Goal: Task Accomplishment & Management: Complete application form

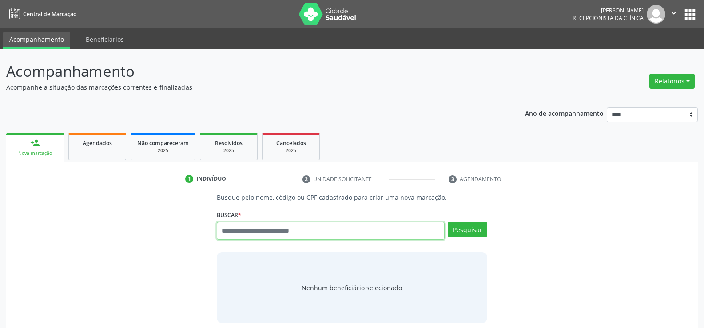
click at [241, 226] on input "text" at bounding box center [331, 231] width 228 height 18
type input "**********"
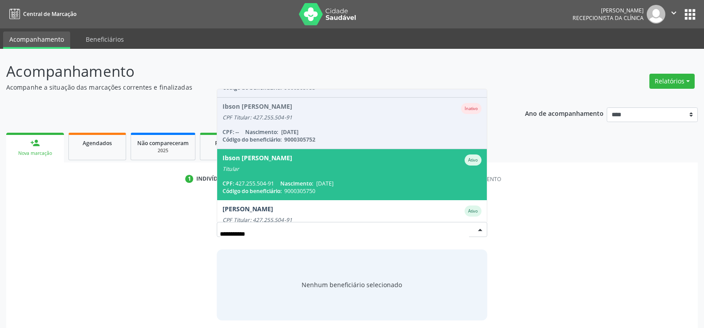
scroll to position [44, 0]
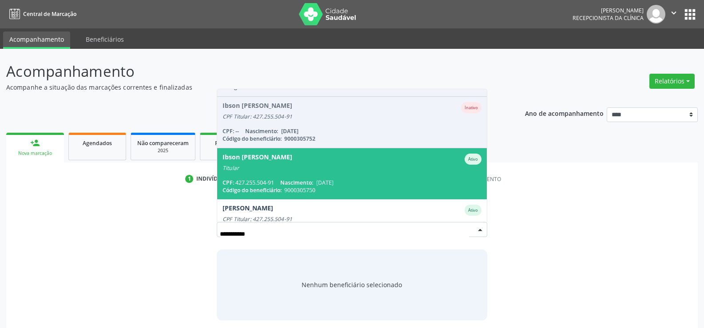
click at [259, 172] on span "Ibson Tavares de Araujo Ativo Titular CPF: 427.255.504-91 Nascimento: 25/05/196…" at bounding box center [351, 173] width 269 height 51
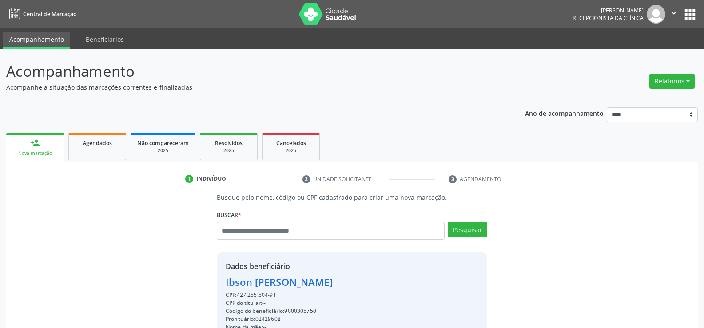
drag, startPoint x: 279, startPoint y: 296, endPoint x: 201, endPoint y: 284, distance: 79.5
click at [201, 284] on div "Busque pelo nome, código ou CPF cadastrado para criar uma nova marcação. Buscar…" at bounding box center [351, 308] width 679 height 230
copy div "Ibson Tavares de Araujo CPF: 427.255.504-91"
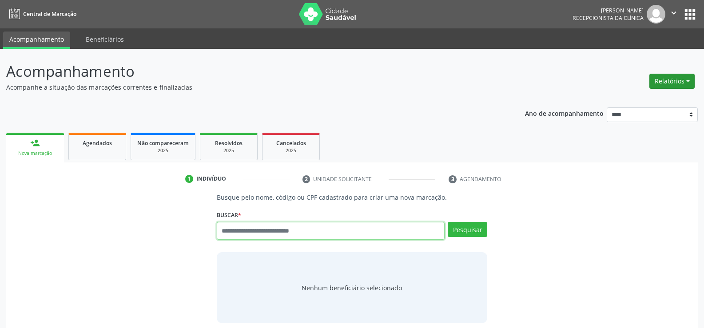
click at [677, 86] on button "Relatórios" at bounding box center [671, 81] width 45 height 15
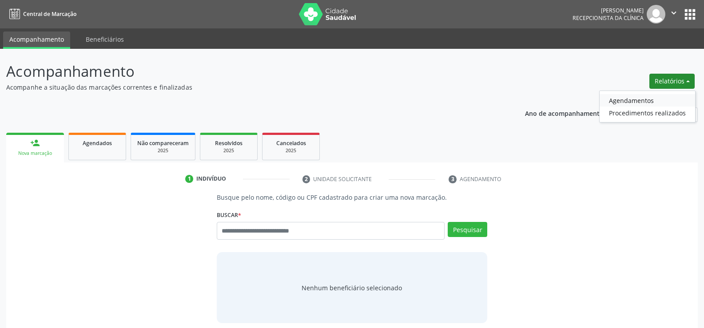
click at [649, 99] on link "Agendamentos" at bounding box center [646, 100] width 95 height 12
select select "*"
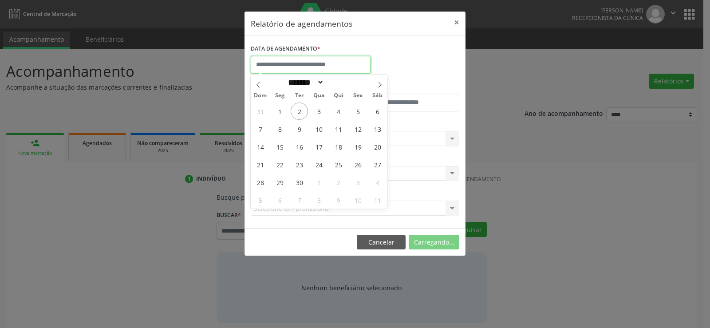
click at [320, 68] on input "text" at bounding box center [311, 65] width 120 height 18
click at [303, 111] on span "2" at bounding box center [299, 111] width 17 height 17
type input "**********"
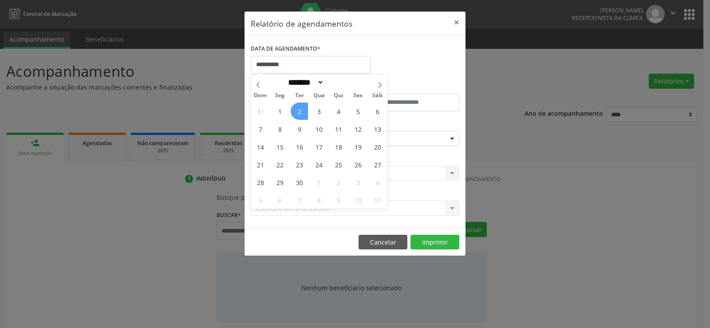
click at [303, 111] on span "2" at bounding box center [299, 111] width 17 height 17
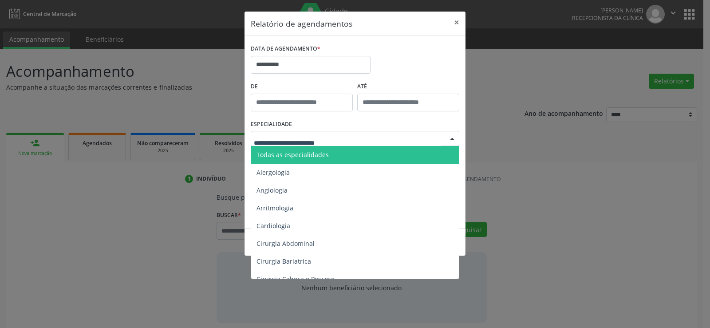
click at [304, 153] on span "Todas as especialidades" at bounding box center [293, 154] width 72 height 8
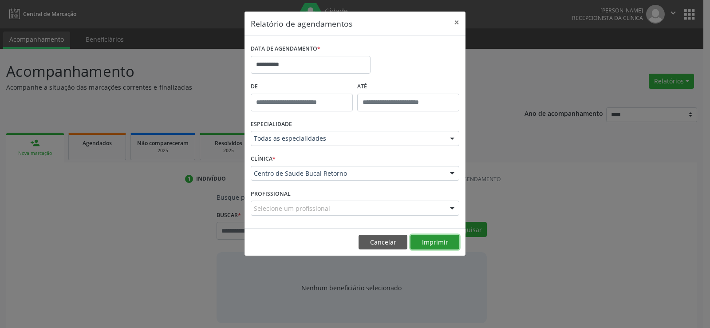
click at [437, 245] on button "Imprimir" at bounding box center [435, 242] width 49 height 15
click at [378, 247] on button "Cancelar" at bounding box center [383, 242] width 49 height 15
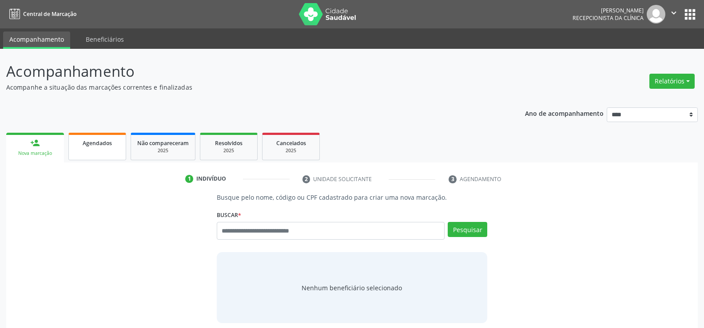
click at [90, 148] on link "Agendados" at bounding box center [97, 147] width 58 height 28
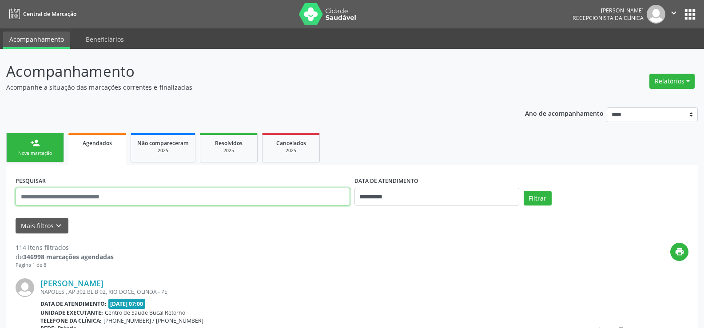
click at [95, 199] on input "text" at bounding box center [183, 197] width 334 height 18
click at [93, 195] on input "text" at bounding box center [183, 197] width 334 height 18
type input "**********"
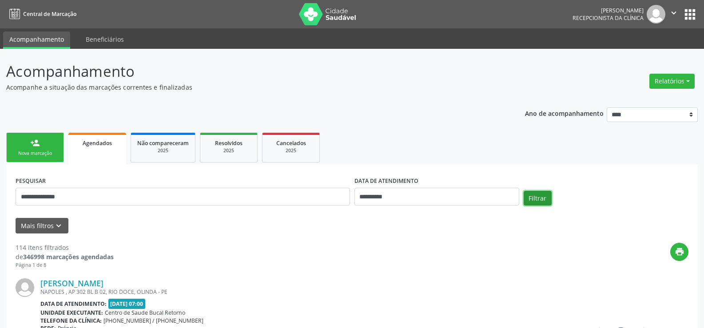
click at [532, 201] on button "Filtrar" at bounding box center [537, 198] width 28 height 15
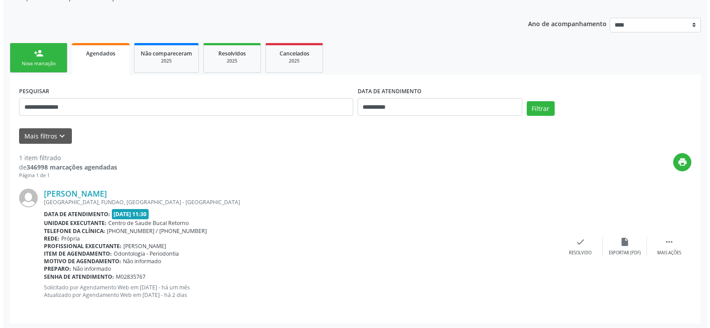
scroll to position [91, 0]
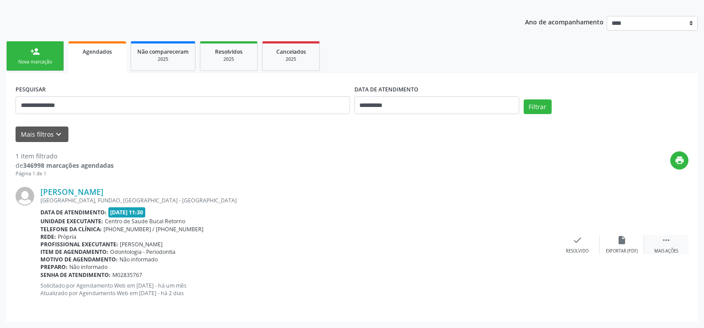
click at [665, 242] on icon "" at bounding box center [666, 240] width 10 height 10
click at [579, 242] on icon "cancel" at bounding box center [577, 240] width 10 height 10
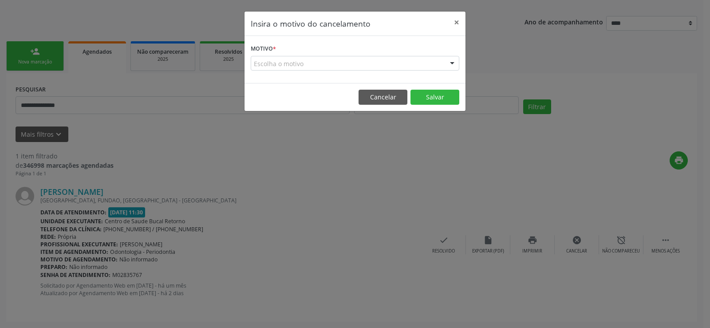
click at [265, 67] on div "Escolha o motivo" at bounding box center [355, 63] width 209 height 15
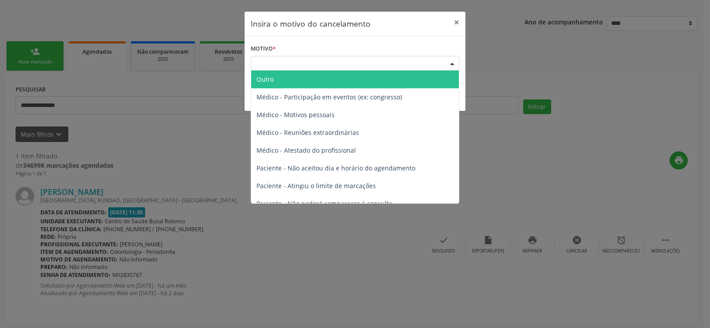
click at [271, 78] on span "Outro" at bounding box center [265, 79] width 17 height 8
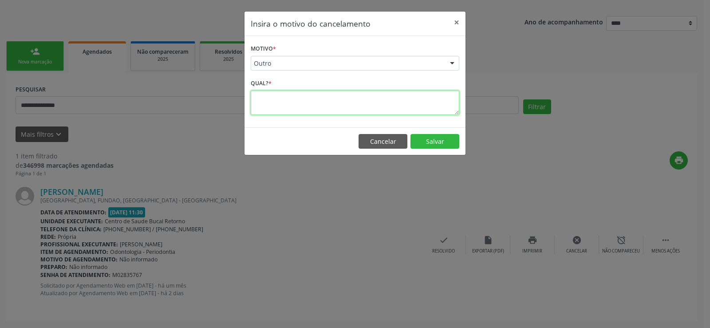
click at [269, 101] on textarea at bounding box center [355, 103] width 209 height 24
click at [318, 98] on textarea "**********" at bounding box center [355, 103] width 209 height 24
type textarea "**********"
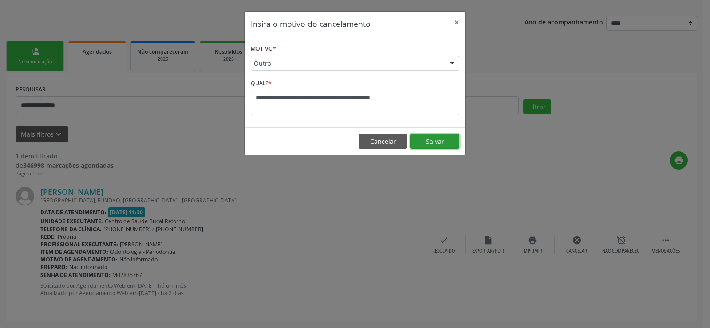
click at [438, 141] on button "Salvar" at bounding box center [435, 141] width 49 height 15
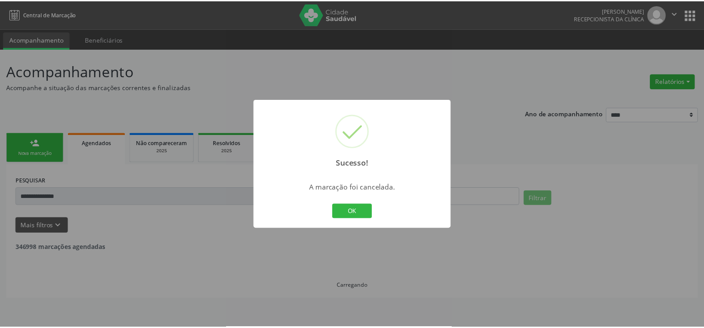
scroll to position [0, 0]
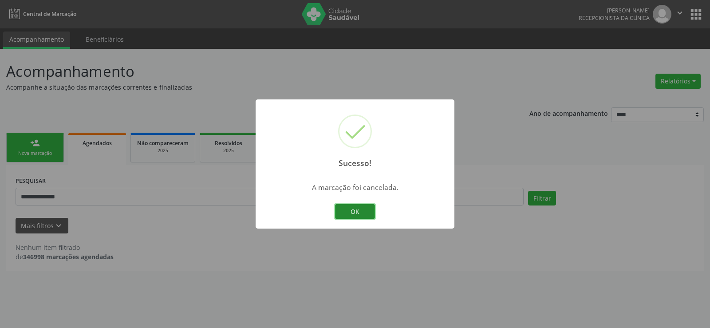
click at [348, 212] on button "OK" at bounding box center [355, 211] width 40 height 15
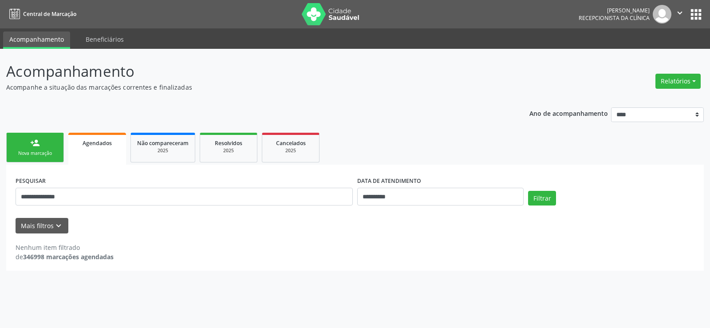
click at [56, 159] on link "person_add Nova marcação" at bounding box center [35, 148] width 58 height 30
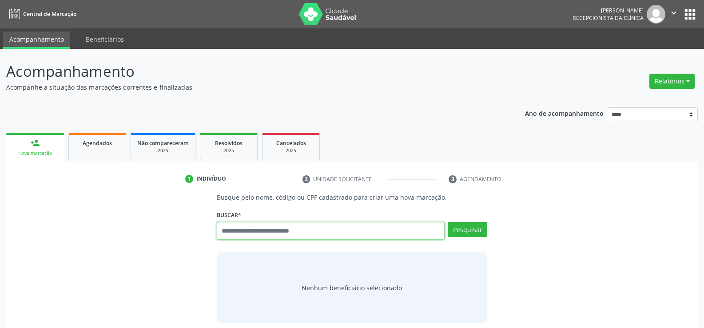
click at [270, 236] on input "text" at bounding box center [331, 231] width 228 height 18
paste input "**********"
type input "**********"
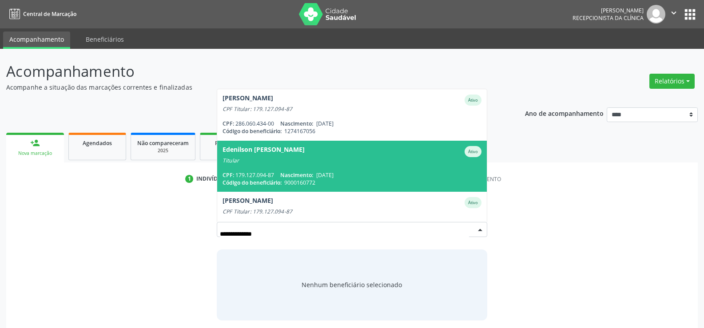
scroll to position [44, 0]
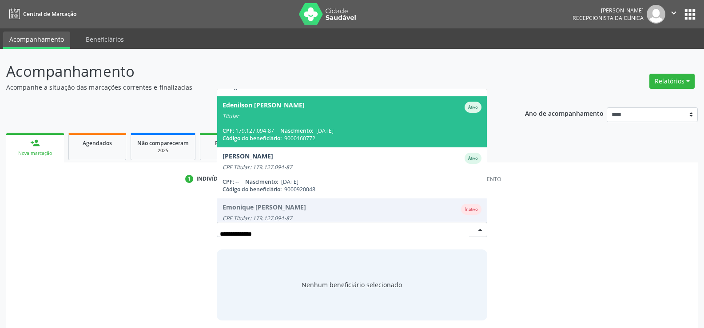
click at [297, 109] on div "Edenilson Jose da Silva Ativo" at bounding box center [351, 107] width 259 height 11
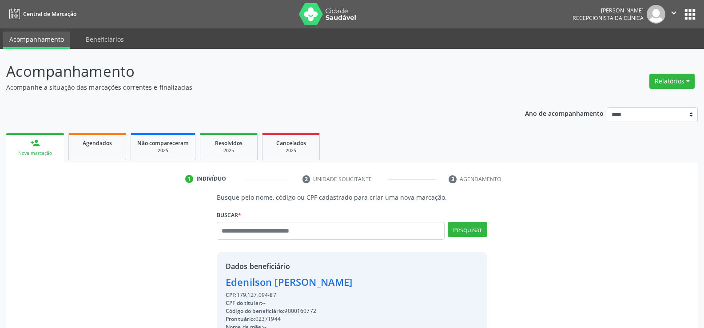
drag, startPoint x: 228, startPoint y: 284, endPoint x: 364, endPoint y: 289, distance: 136.0
click at [364, 289] on div "Edenilson Jose da Silva" at bounding box center [309, 282] width 166 height 15
copy div "Edenilson Jose da Silva"
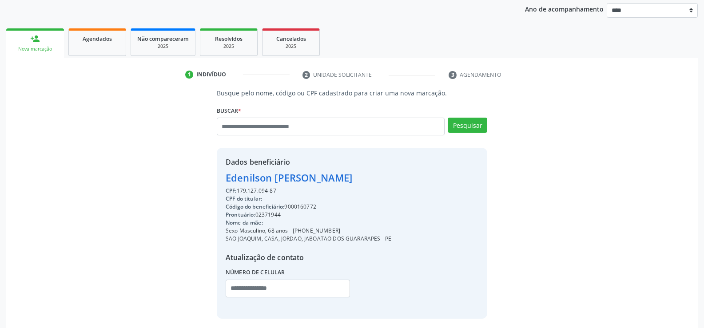
scroll to position [133, 0]
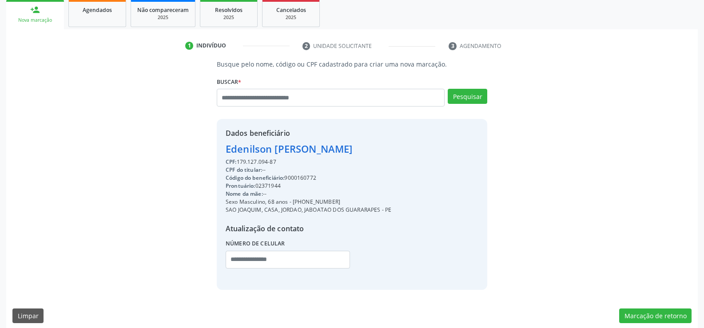
drag, startPoint x: 304, startPoint y: 202, endPoint x: 337, endPoint y: 202, distance: 33.3
click at [337, 202] on div "Sexo Masculino, 68 anos - (81) 98475-0907" at bounding box center [309, 202] width 166 height 8
copy div "98475-0907"
click at [231, 103] on input "text" at bounding box center [331, 98] width 228 height 18
type input "**********"
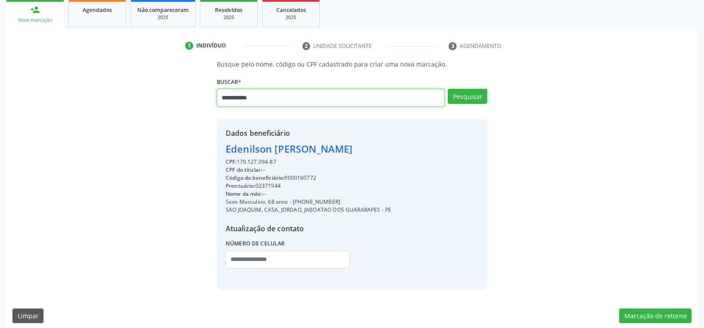
type input "**********"
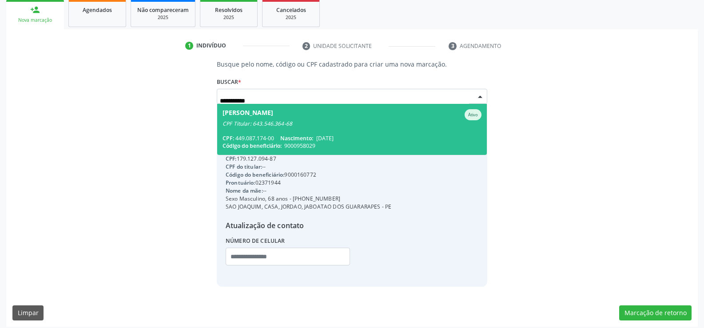
scroll to position [0, 0]
click at [338, 131] on span "Amadeu Ferreira da Silva Ativo CPF Titular: 643.546.364-68 CPF: 449.087.174-00 …" at bounding box center [351, 129] width 269 height 51
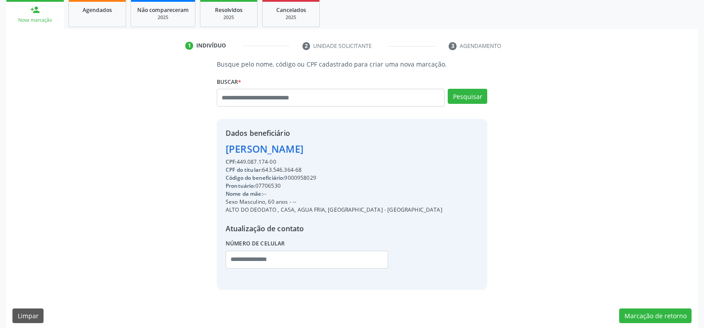
drag, startPoint x: 276, startPoint y: 162, endPoint x: 222, endPoint y: 150, distance: 54.7
click at [222, 150] on div "Dados beneficiário Amadeu Ferreira da Silva CPF: 449.087.174-00 CPF do titular:…" at bounding box center [352, 204] width 270 height 170
copy div "Amadeu Ferreira da Silva CPF: 449.087.174-00"
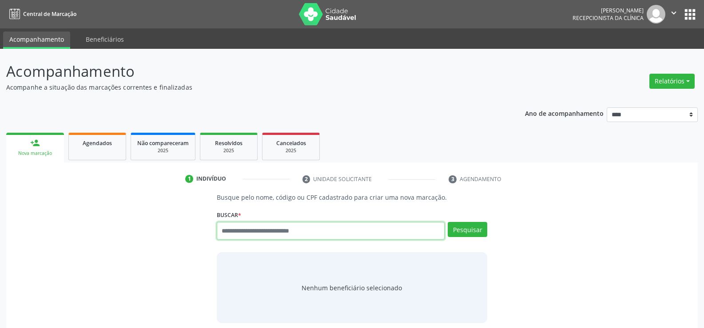
click at [304, 234] on input "text" at bounding box center [331, 231] width 228 height 18
paste input "**********"
type input "**********"
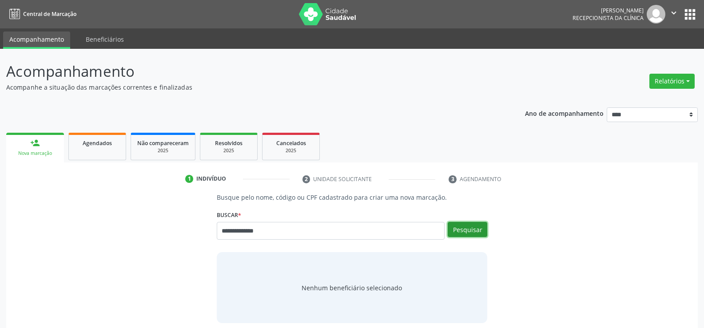
click at [471, 228] on button "Pesquisar" at bounding box center [468, 229] width 40 height 15
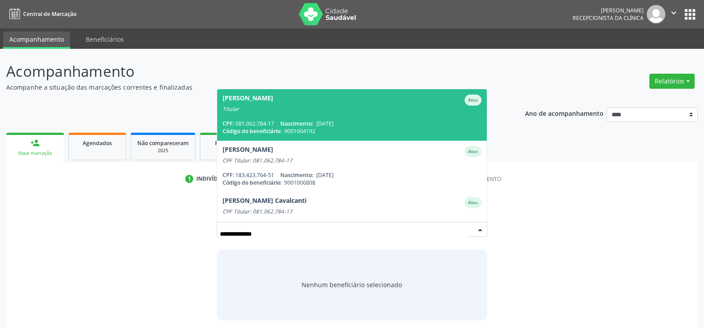
click at [337, 113] on span "Jessica Karen dos Santos Correa Ativo Titular CPF: 081.062.784-17 Nascimento: 3…" at bounding box center [351, 114] width 269 height 51
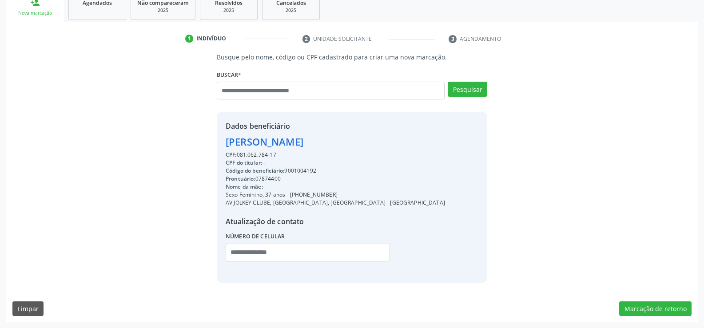
scroll to position [141, 0]
drag, startPoint x: 227, startPoint y: 141, endPoint x: 415, endPoint y: 144, distance: 187.8
click at [415, 144] on div "Dados beneficiário Jessica Karen dos Santos Correa CPF: 081.062.784-17 CPF do t…" at bounding box center [352, 196] width 270 height 170
click at [270, 149] on div "Dados beneficiário Jessica Karen dos Santos Correa CPF: 081.062.784-17 CPF do t…" at bounding box center [335, 196] width 219 height 153
drag, startPoint x: 226, startPoint y: 141, endPoint x: 396, endPoint y: 145, distance: 169.2
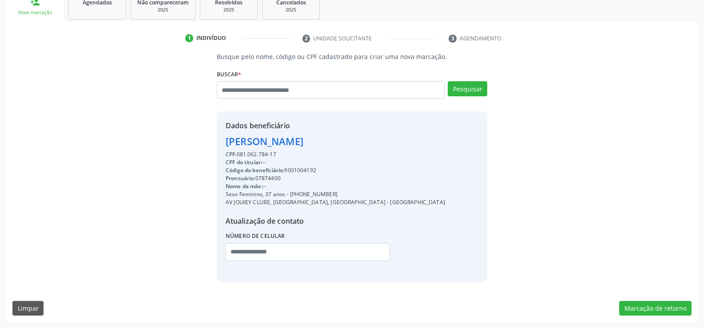
click at [396, 145] on div "Dados beneficiário Jessica Karen dos Santos Correa CPF: 081.062.784-17 CPF do t…" at bounding box center [352, 196] width 270 height 170
copy div "Jessica Karen dos Santos Correa"
drag, startPoint x: 301, startPoint y: 194, endPoint x: 346, endPoint y: 191, distance: 45.4
click at [346, 191] on div "Sexo Feminino, 37 anos - (81) 99700-1716" at bounding box center [335, 194] width 219 height 8
copy div "99700-1716"
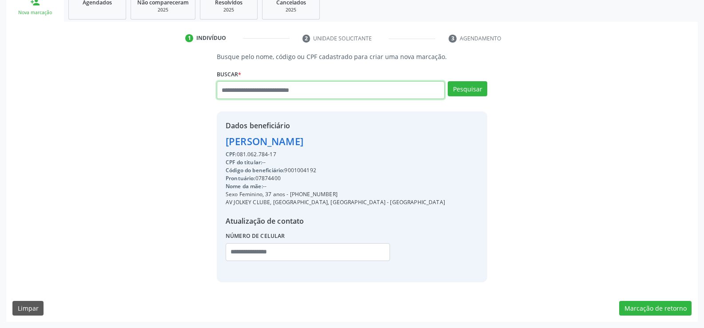
click at [255, 93] on input "text" at bounding box center [331, 90] width 228 height 18
paste input "**********"
type input "**********"
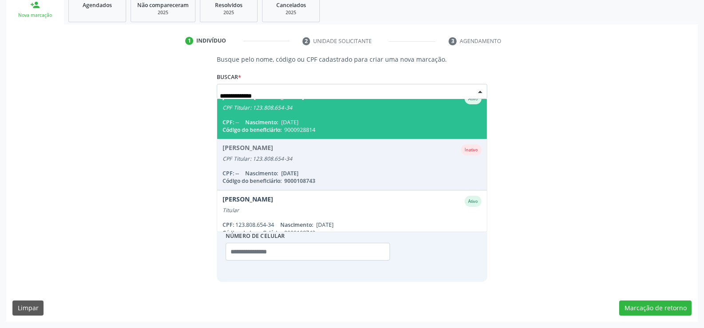
scroll to position [21, 0]
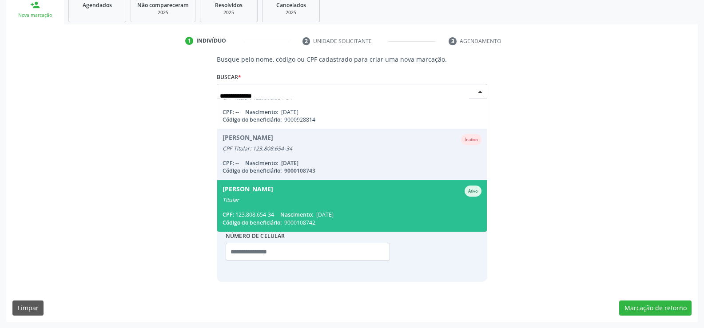
click at [293, 214] on span "Nascimento:" at bounding box center [296, 215] width 33 height 8
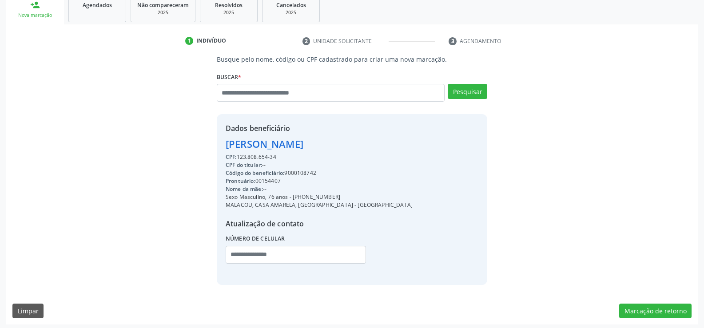
drag, startPoint x: 226, startPoint y: 143, endPoint x: 412, endPoint y: 150, distance: 186.2
click at [412, 150] on div "Dados beneficiário Mauricio Jose dos Santos CPF: 123.808.654-34 CPF do titular:…" at bounding box center [352, 199] width 270 height 170
copy div "Mauricio Jose dos Santos"
drag, startPoint x: 304, startPoint y: 198, endPoint x: 357, endPoint y: 194, distance: 53.5
click at [357, 194] on div "Dados beneficiário Mauricio Jose dos Santos CPF: 123.808.654-34 CPF do titular:…" at bounding box center [352, 199] width 270 height 170
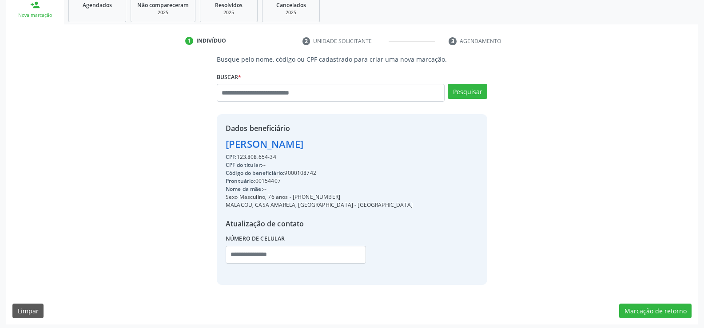
copy div "98358-6725"
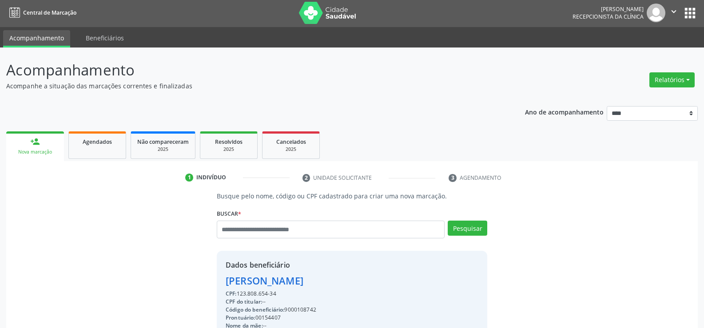
scroll to position [0, 0]
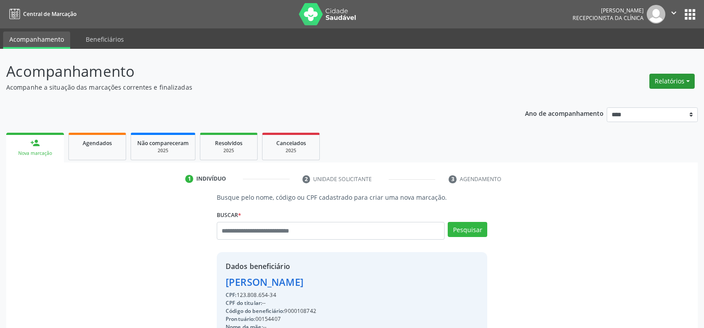
click at [668, 83] on button "Relatórios" at bounding box center [671, 81] width 45 height 15
click at [638, 100] on link "Agendamentos" at bounding box center [646, 100] width 95 height 12
select select "*"
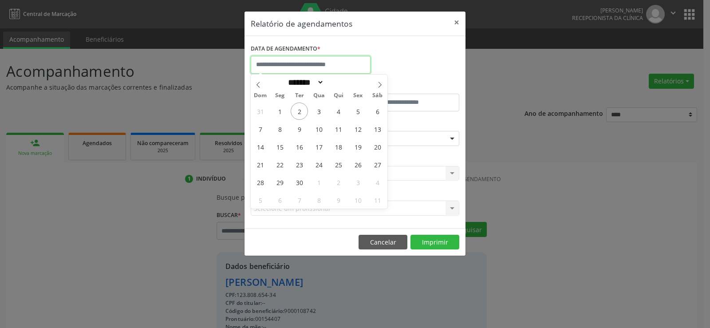
click at [262, 64] on input "text" at bounding box center [311, 65] width 120 height 18
click at [302, 111] on span "2" at bounding box center [299, 111] width 17 height 17
type input "**********"
click at [302, 111] on span "2" at bounding box center [299, 111] width 17 height 17
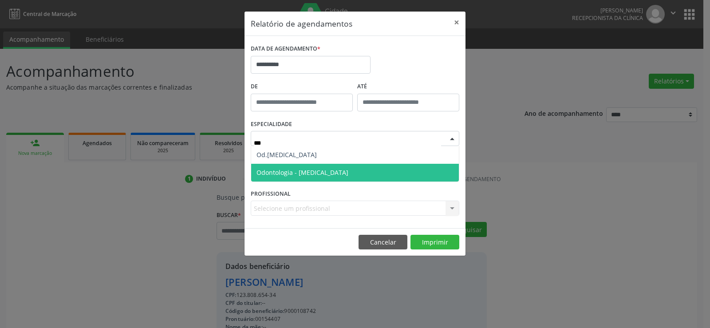
click at [299, 170] on span "Odontologia - [MEDICAL_DATA]" at bounding box center [303, 172] width 92 height 8
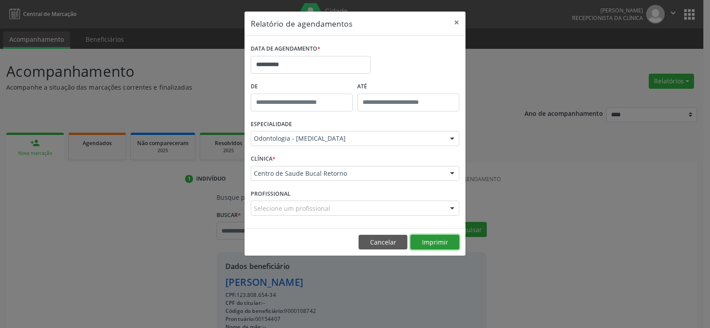
click at [435, 241] on button "Imprimir" at bounding box center [435, 242] width 49 height 15
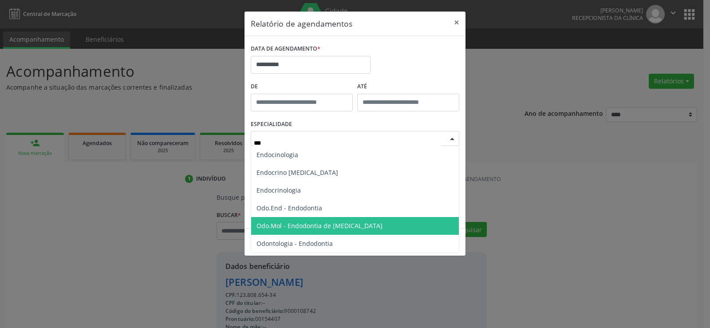
type input "****"
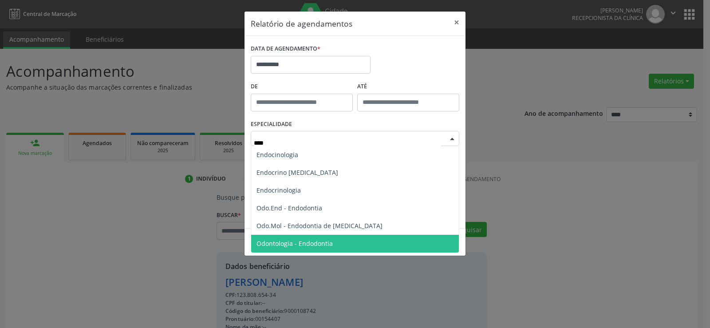
click at [309, 241] on span "Odontologia - Endodontia" at bounding box center [295, 243] width 76 height 8
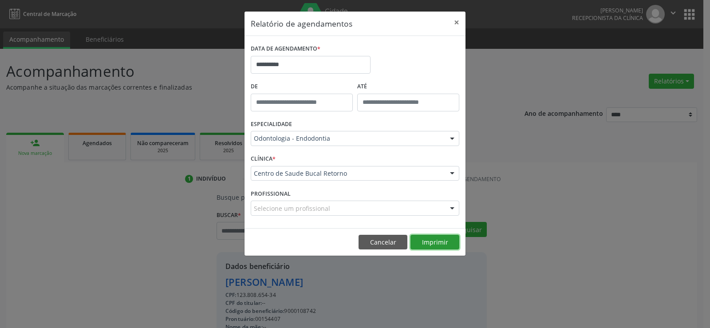
click at [432, 239] on button "Imprimir" at bounding box center [435, 242] width 49 height 15
click at [372, 241] on button "Cancelar" at bounding box center [383, 242] width 49 height 15
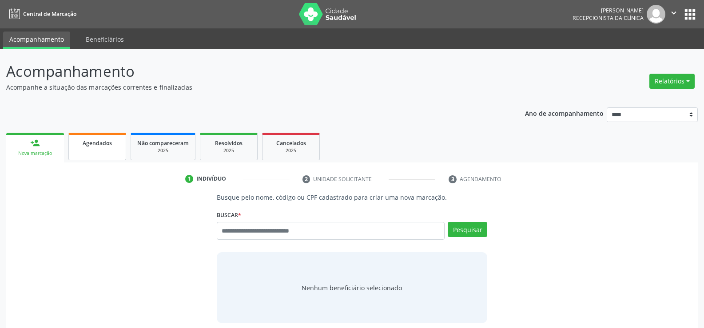
click at [83, 147] on span "Agendados" at bounding box center [97, 143] width 29 height 8
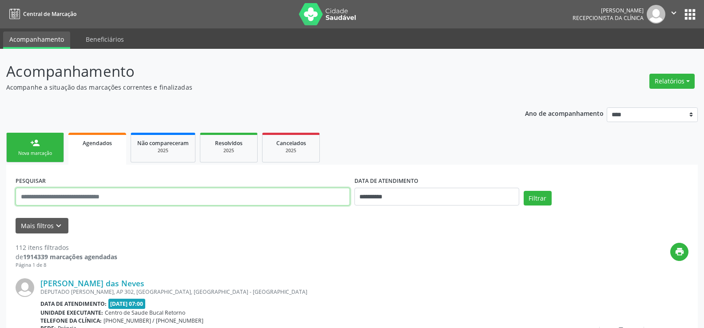
click at [49, 200] on input "text" at bounding box center [183, 197] width 334 height 18
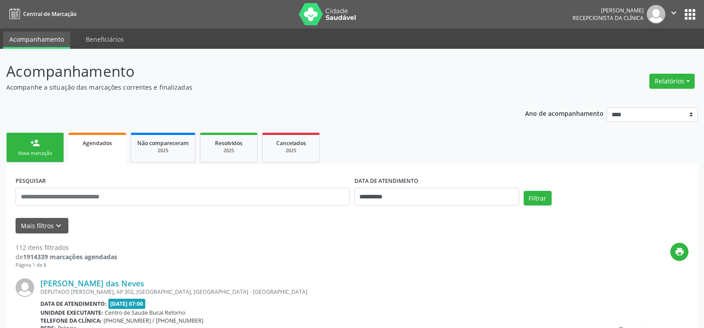
click at [39, 154] on div "Nova marcação" at bounding box center [35, 153] width 44 height 7
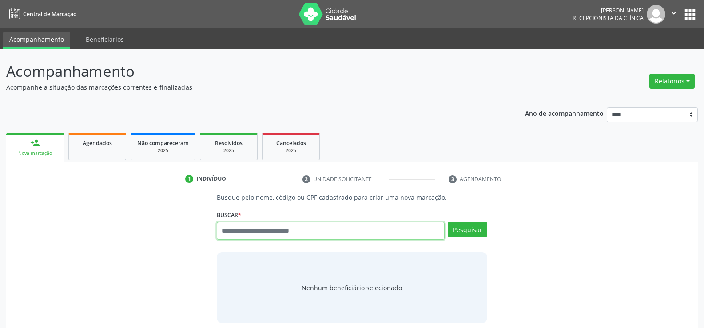
click at [289, 233] on input "text" at bounding box center [331, 231] width 228 height 18
click at [104, 150] on link "Agendados" at bounding box center [97, 147] width 58 height 28
select select "*"
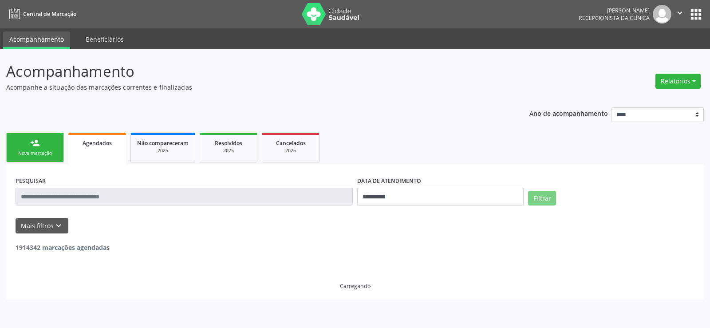
click at [71, 194] on input "text" at bounding box center [184, 197] width 337 height 18
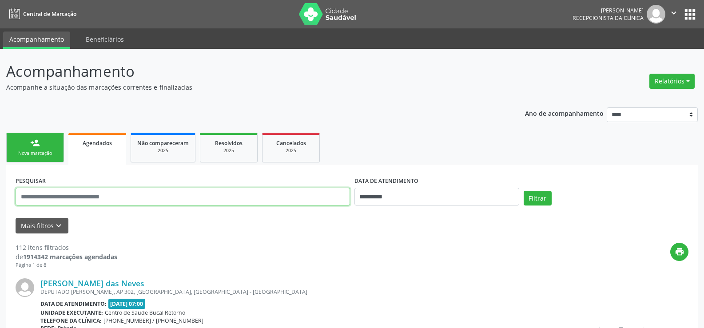
click at [71, 194] on input "text" at bounding box center [183, 197] width 334 height 18
type input "**********"
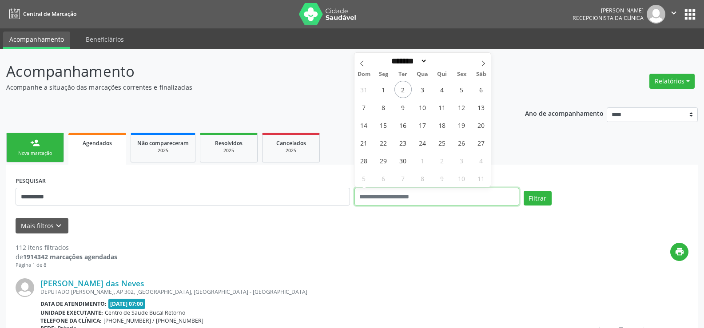
click at [523, 191] on button "Filtrar" at bounding box center [537, 198] width 28 height 15
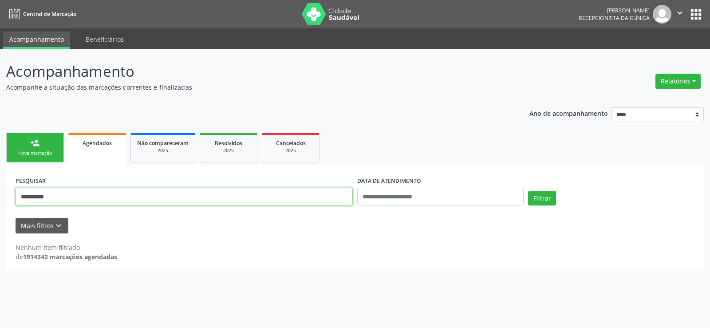
click at [78, 195] on input "**********" at bounding box center [184, 197] width 337 height 18
click at [528, 191] on button "Filtrar" at bounding box center [542, 198] width 28 height 15
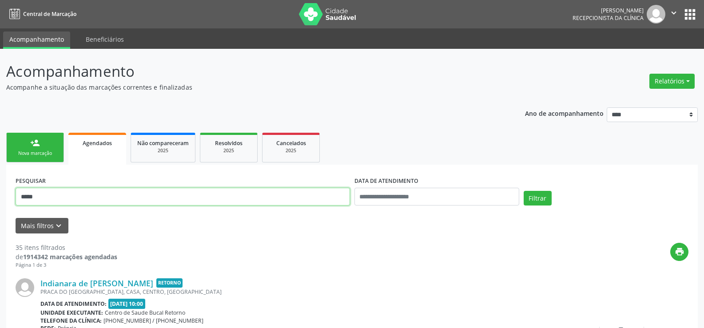
click at [69, 199] on input "****" at bounding box center [183, 197] width 334 height 18
type input "**********"
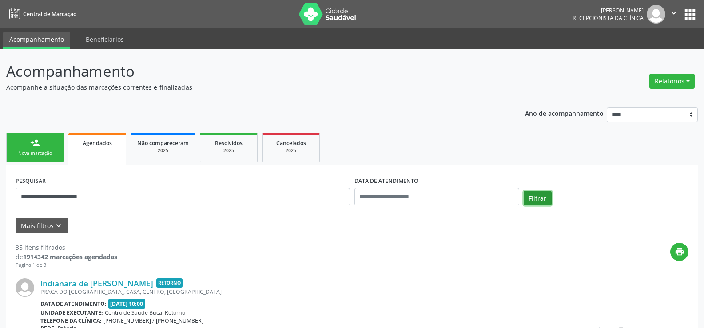
click at [534, 194] on button "Filtrar" at bounding box center [537, 198] width 28 height 15
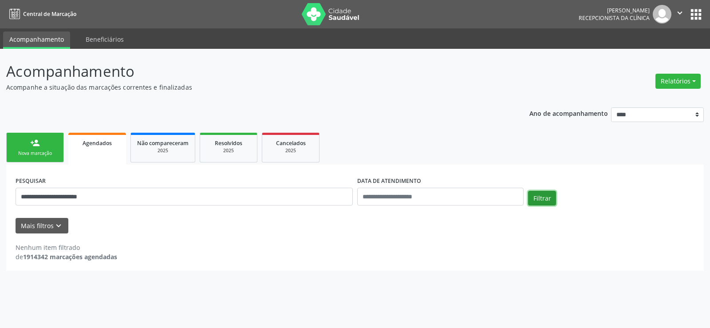
click at [534, 194] on button "Filtrar" at bounding box center [542, 198] width 28 height 15
click at [679, 82] on button "Relatórios" at bounding box center [678, 81] width 45 height 15
click at [658, 98] on link "Agendamentos" at bounding box center [653, 100] width 95 height 12
select select "*"
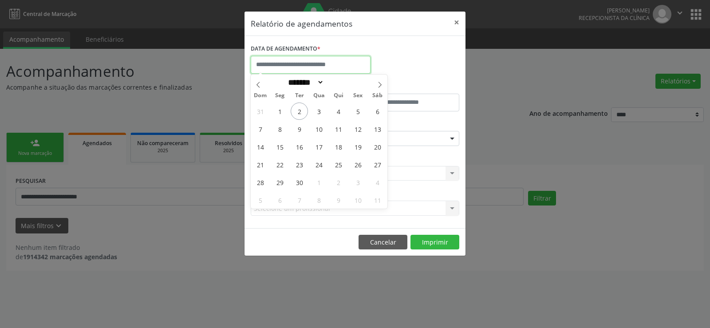
click at [270, 67] on input "text" at bounding box center [311, 65] width 120 height 18
click at [280, 110] on span "1" at bounding box center [279, 111] width 17 height 17
type input "**********"
click at [280, 110] on span "1" at bounding box center [279, 111] width 17 height 17
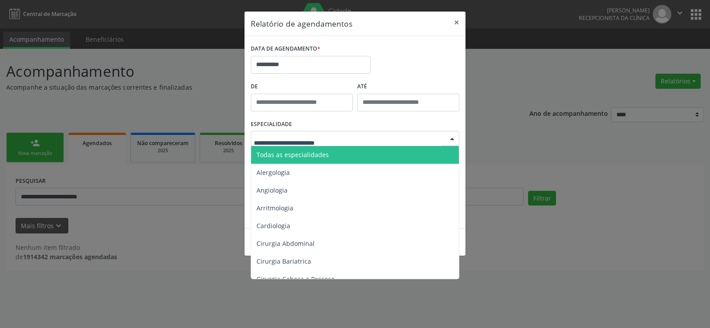
click at [288, 159] on span "Todas as especialidades" at bounding box center [355, 155] width 209 height 18
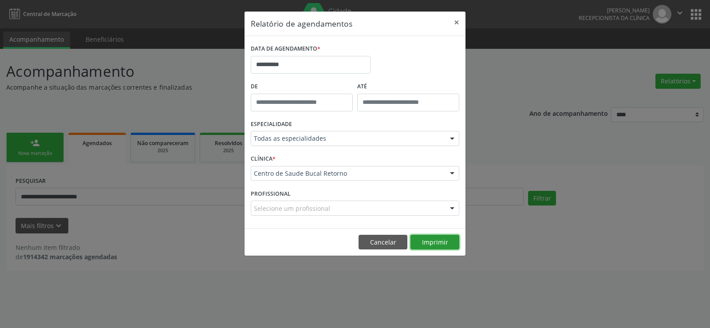
click at [443, 239] on button "Imprimir" at bounding box center [435, 242] width 49 height 15
click at [384, 251] on footer "Cancelar Imprimir" at bounding box center [355, 242] width 221 height 28
click at [369, 235] on button "Cancelar" at bounding box center [383, 242] width 49 height 15
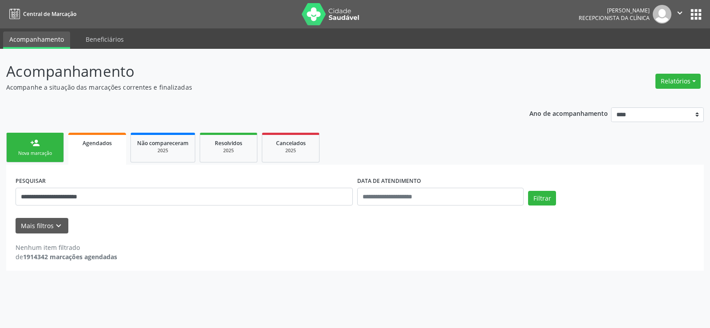
click at [24, 150] on div "Nova marcação" at bounding box center [35, 153] width 44 height 7
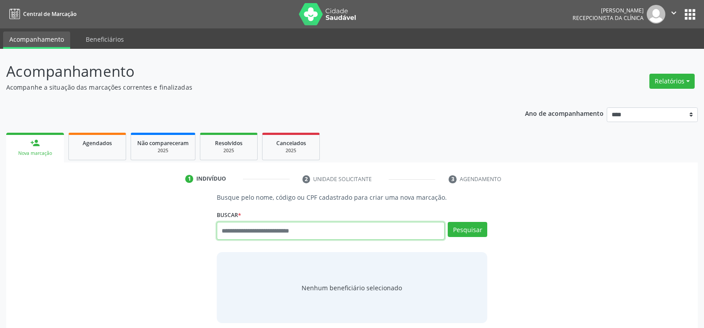
drag, startPoint x: 305, startPoint y: 238, endPoint x: 295, endPoint y: 224, distance: 17.8
click at [305, 238] on input "text" at bounding box center [331, 231] width 228 height 18
paste input "**********"
type input "**********"
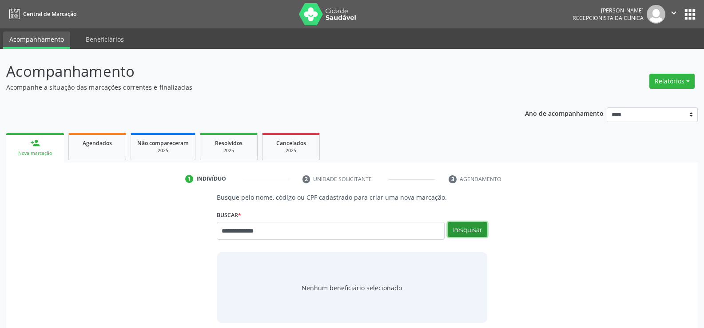
click at [475, 232] on button "Pesquisar" at bounding box center [468, 229] width 40 height 15
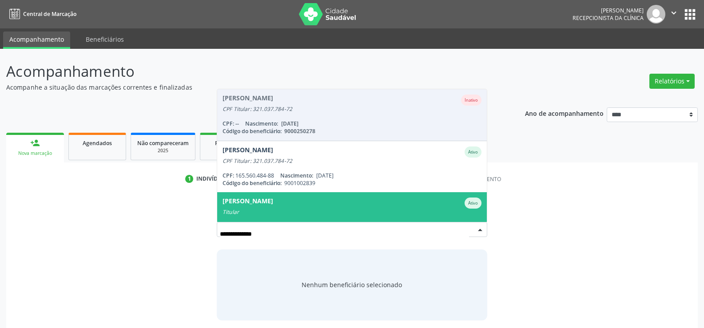
click at [367, 197] on span "Nara Silvia Alves Mangueira Ativo Titular CPF: 321.037.784-72 Nascimento: 06/10…" at bounding box center [351, 217] width 269 height 51
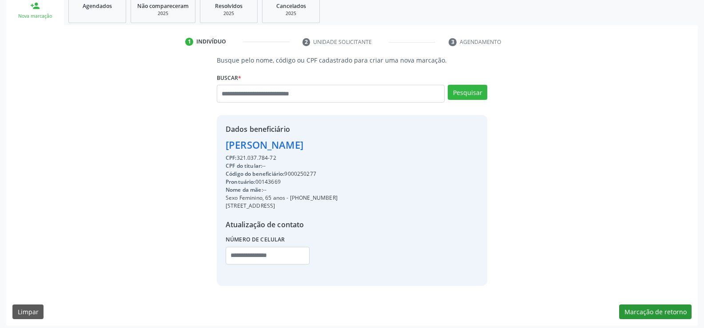
scroll to position [141, 0]
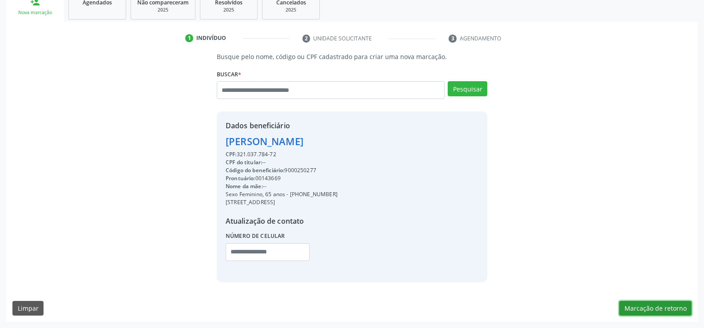
drag, startPoint x: 674, startPoint y: 310, endPoint x: 657, endPoint y: 308, distance: 17.5
click at [674, 310] on button "Marcação de retorno" at bounding box center [655, 308] width 72 height 15
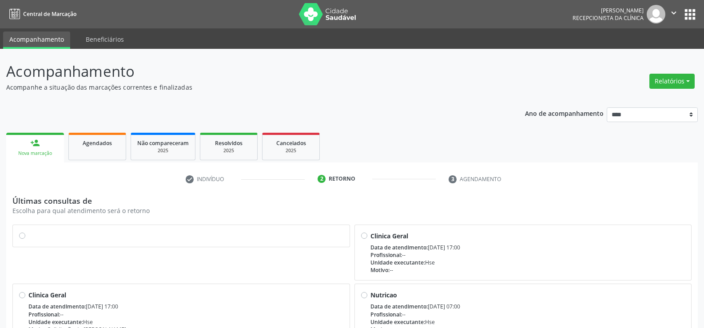
drag, startPoint x: 23, startPoint y: 233, endPoint x: 94, endPoint y: 243, distance: 71.8
click at [28, 231] on label at bounding box center [185, 231] width 315 height 0
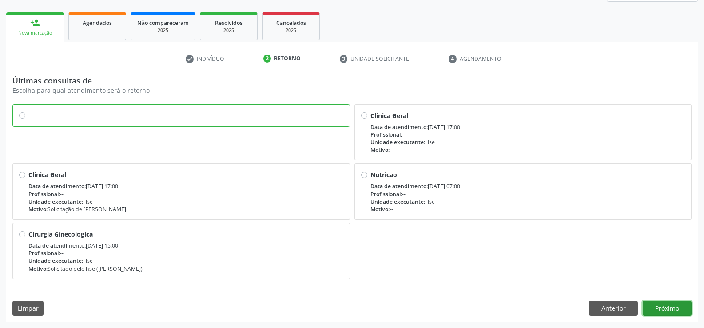
click at [675, 310] on button "Próximo" at bounding box center [666, 308] width 49 height 15
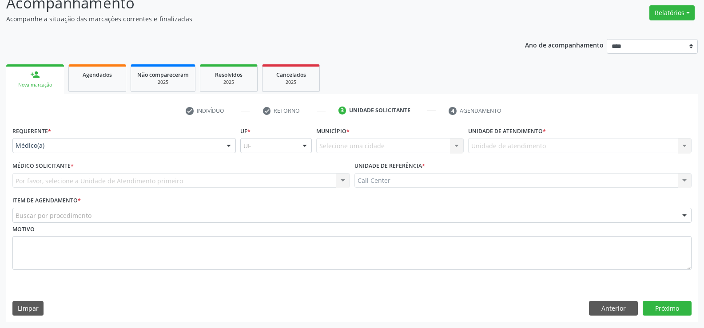
scroll to position [68, 0]
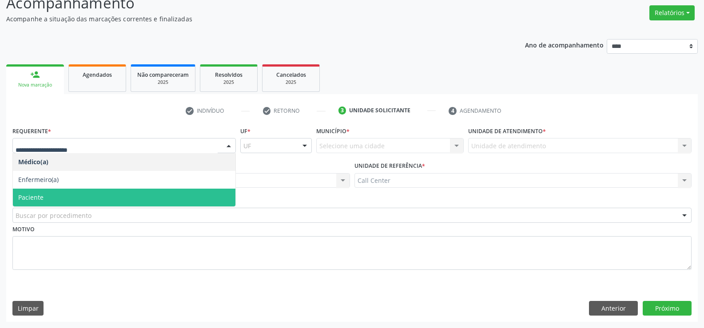
click at [32, 191] on span "Paciente" at bounding box center [124, 198] width 222 height 18
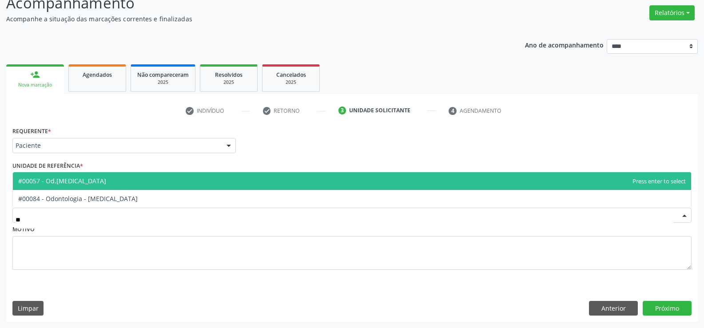
type input "***"
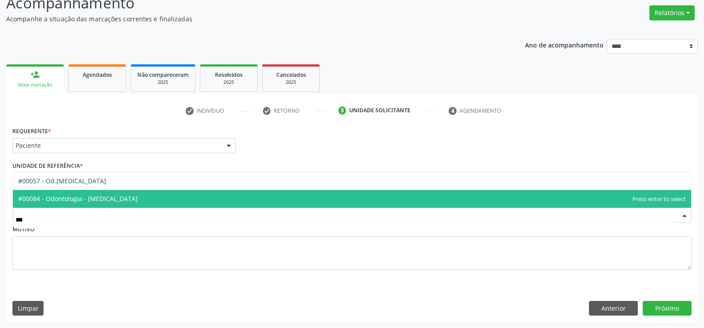
click at [59, 198] on span "#00084 - Odontologia - [MEDICAL_DATA]" at bounding box center [77, 198] width 119 height 8
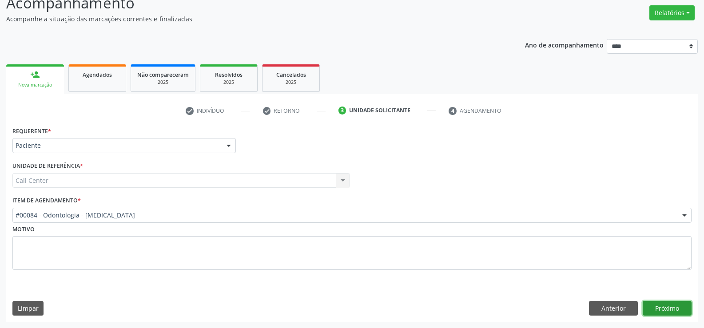
click at [673, 309] on button "Próximo" at bounding box center [666, 308] width 49 height 15
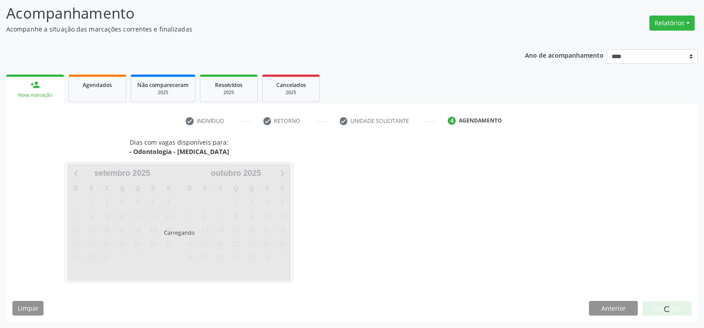
scroll to position [58, 0]
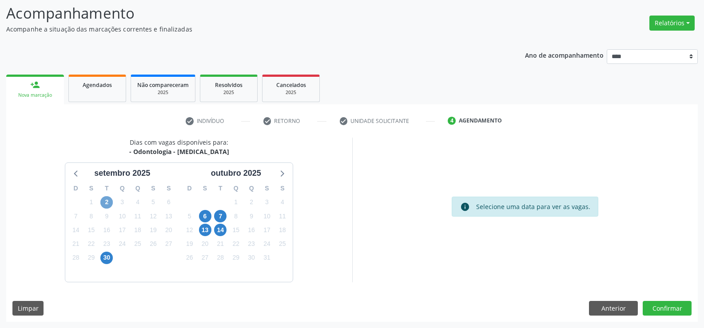
click at [104, 202] on span "2" at bounding box center [106, 202] width 12 height 12
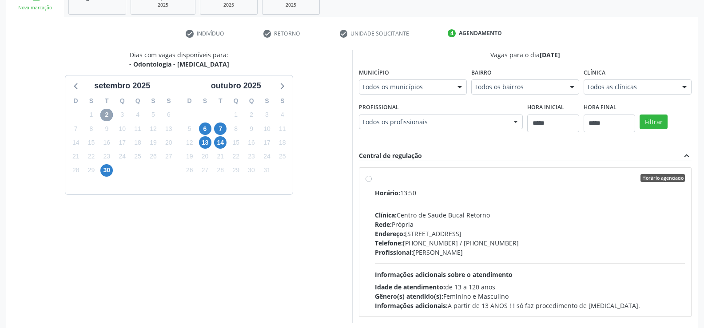
scroll to position [186, 0]
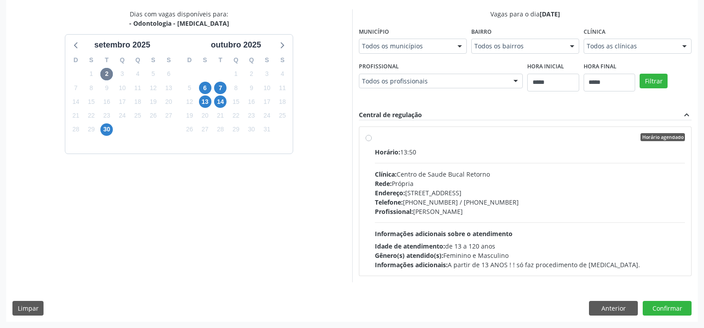
click at [375, 139] on label "Horário agendado Horário: 13:50 Clínica: Centro de Saude Bucal Retorno Rede: Pr…" at bounding box center [530, 201] width 310 height 136
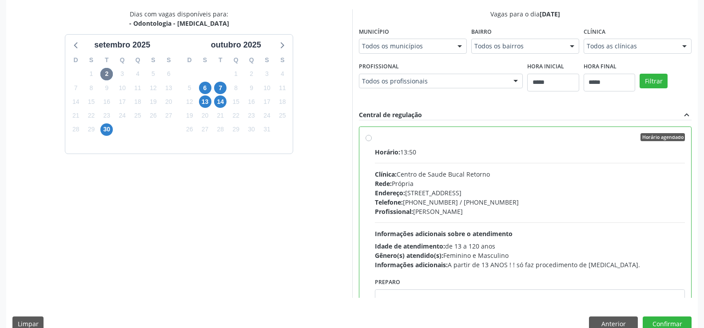
click at [238, 218] on div "Dias com vagas disponíveis para: - Odontologia - Exodontia setembro 2025 D S T …" at bounding box center [179, 153] width 346 height 289
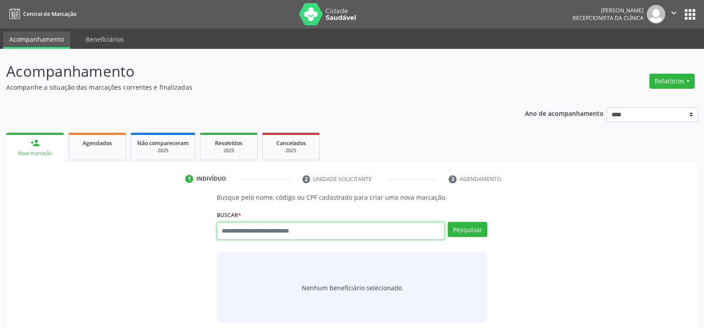
click at [344, 226] on input "text" at bounding box center [331, 231] width 228 height 18
paste input "**********"
type input "**********"
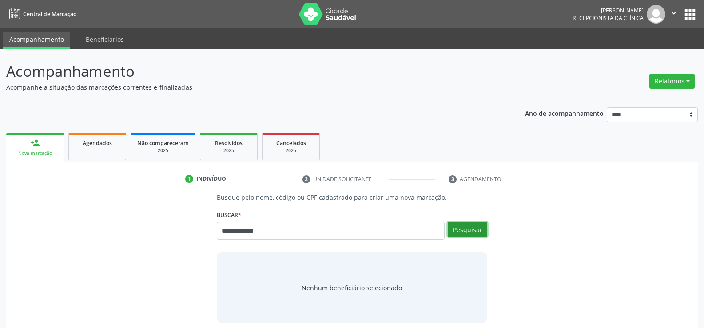
click at [466, 233] on button "Pesquisar" at bounding box center [468, 229] width 40 height 15
type input "**********"
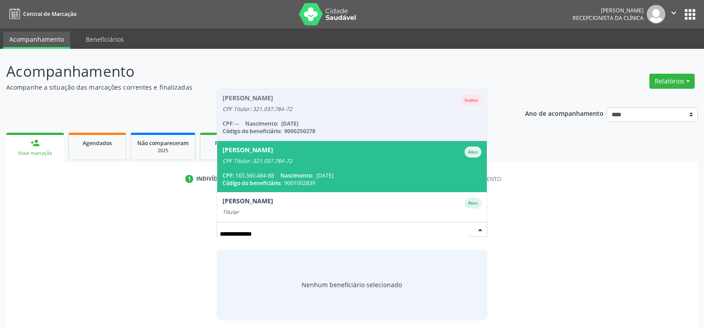
scroll to position [44, 0]
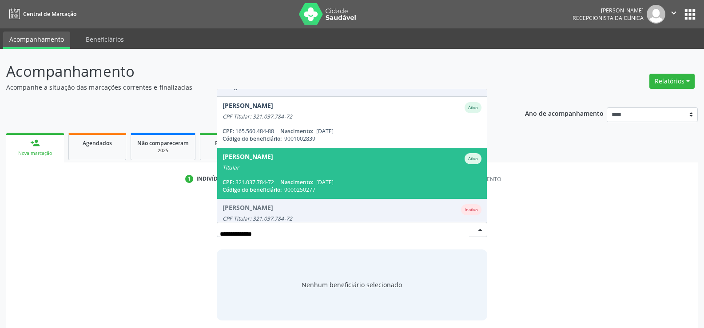
click at [249, 166] on div "Titular" at bounding box center [351, 167] width 259 height 7
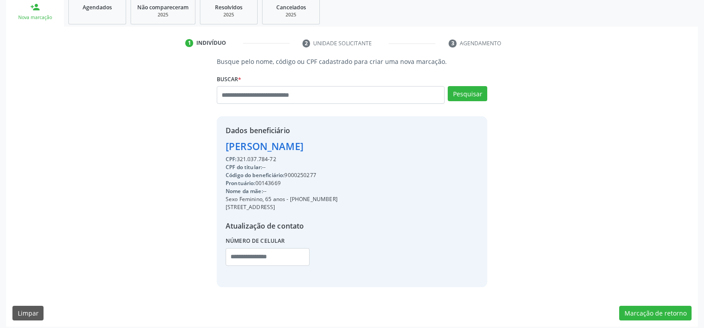
scroll to position [141, 0]
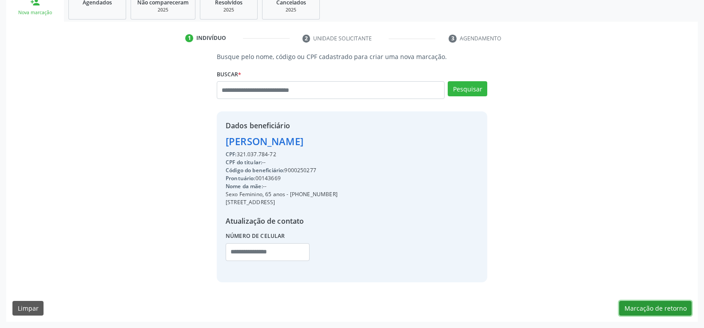
click at [633, 305] on button "Marcação de retorno" at bounding box center [655, 308] width 72 height 15
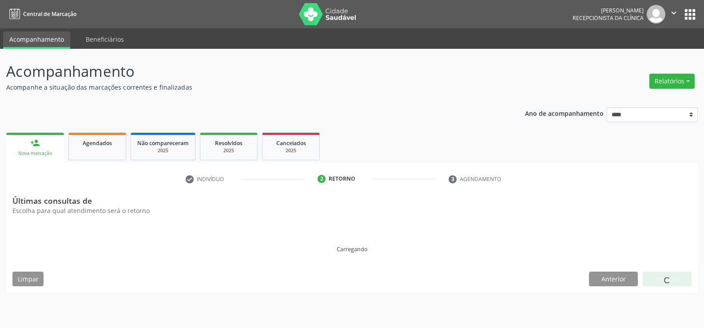
scroll to position [0, 0]
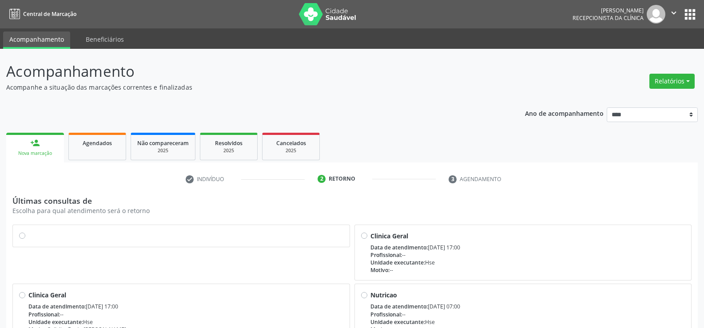
click at [28, 231] on label at bounding box center [185, 231] width 315 height 0
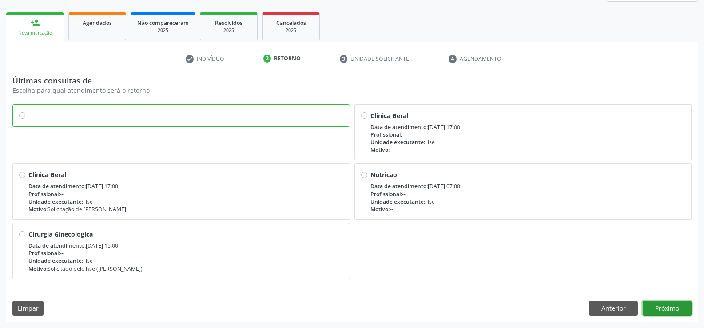
click at [647, 304] on button "Próximo" at bounding box center [666, 308] width 49 height 15
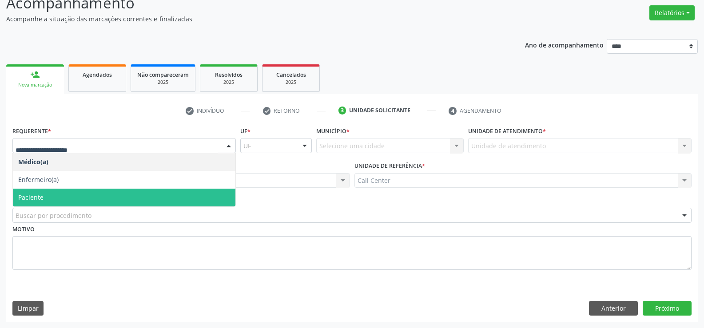
click at [31, 195] on span "Paciente" at bounding box center [30, 197] width 25 height 8
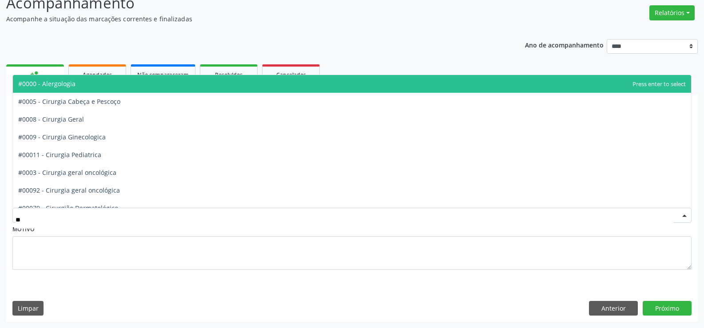
type input "***"
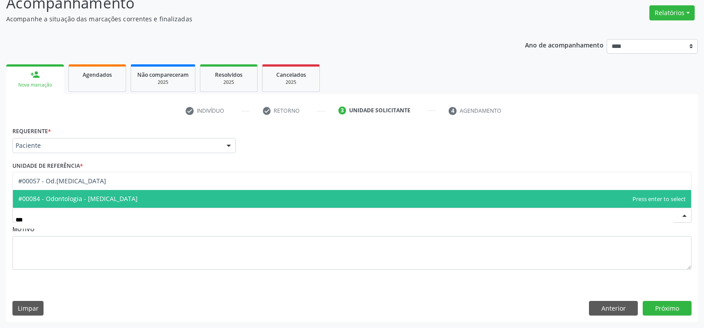
click at [51, 202] on span "#00084 - Odontologia - [MEDICAL_DATA]" at bounding box center [77, 198] width 119 height 8
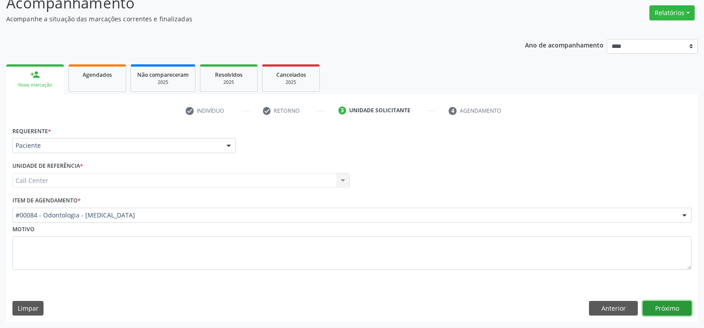
click at [655, 310] on button "Próximo" at bounding box center [666, 308] width 49 height 15
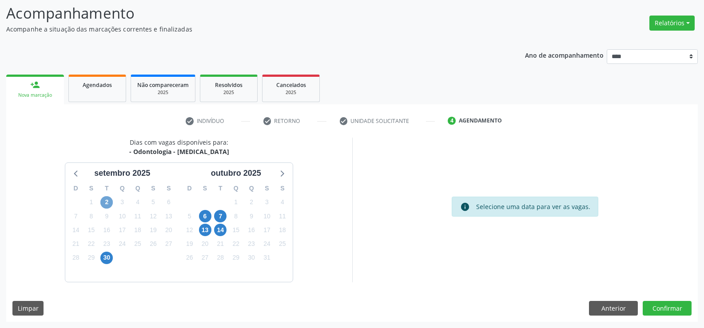
click at [110, 205] on span "2" at bounding box center [106, 202] width 12 height 12
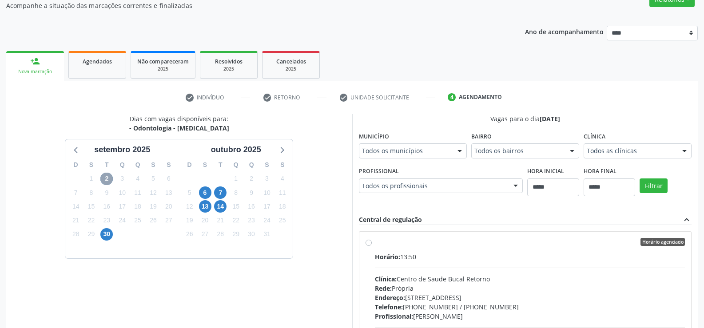
scroll to position [103, 0]
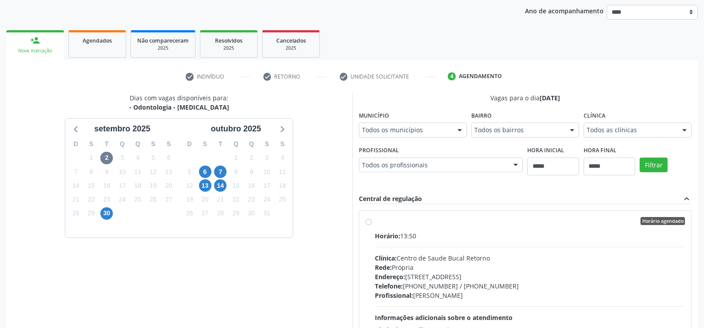
click at [375, 222] on label "Horário agendado Horário: 13:50 Clínica: Centro de Saude Bucal Retorno Rede: Pr…" at bounding box center [530, 285] width 310 height 136
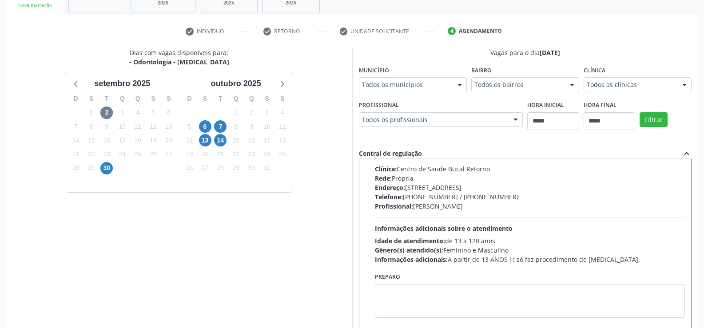
scroll to position [202, 0]
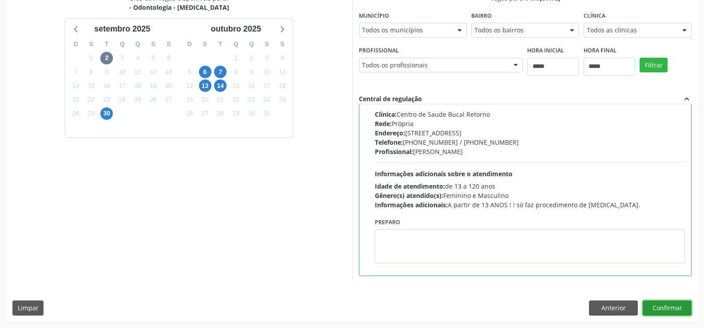
click at [666, 310] on button "Confirmar" at bounding box center [666, 308] width 49 height 15
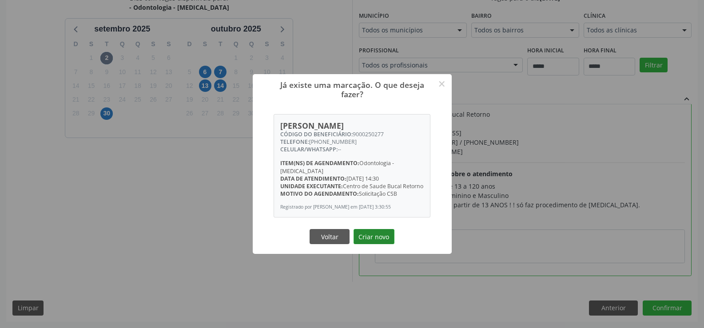
click at [376, 238] on button "Criar novo" at bounding box center [373, 236] width 41 height 15
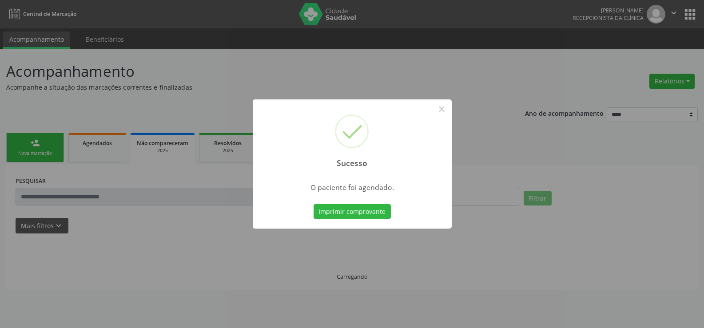
scroll to position [0, 0]
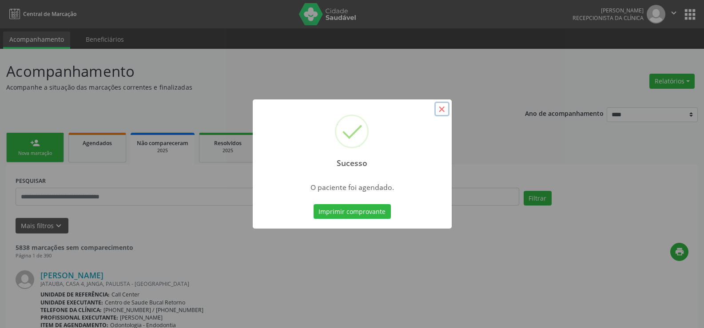
click at [442, 111] on button "×" at bounding box center [441, 109] width 15 height 15
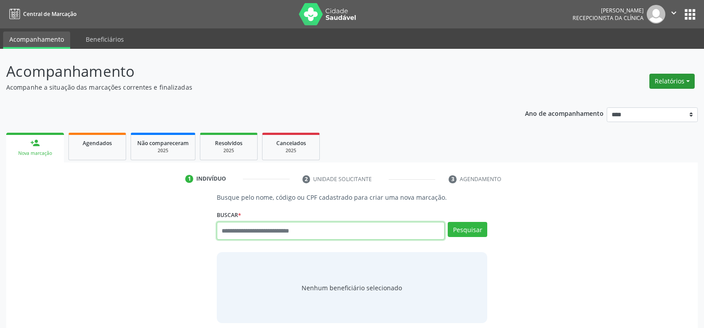
click at [670, 85] on button "Relatórios" at bounding box center [671, 81] width 45 height 15
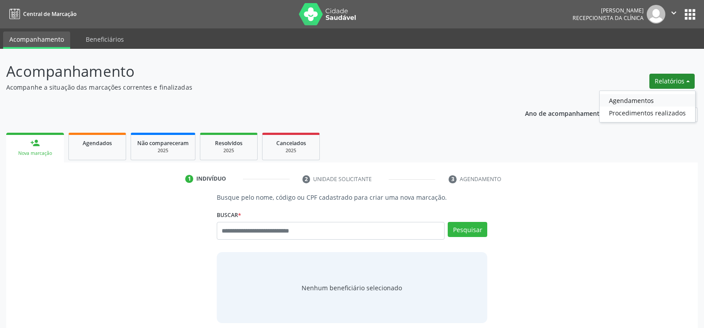
click at [646, 106] on link "Agendamentos" at bounding box center [646, 100] width 95 height 12
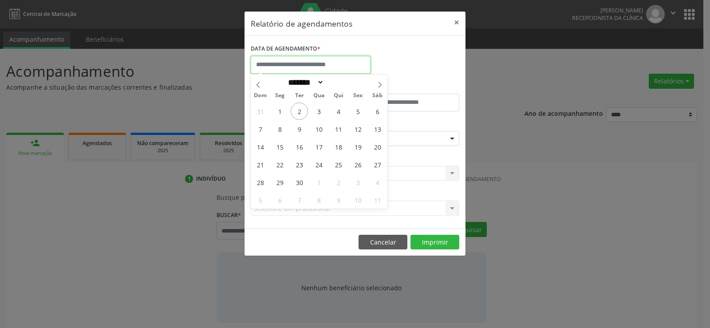
click at [327, 60] on input "text" at bounding box center [311, 65] width 120 height 18
click at [298, 109] on span "2" at bounding box center [299, 111] width 17 height 17
type input "**********"
click at [298, 109] on span "2" at bounding box center [299, 111] width 17 height 17
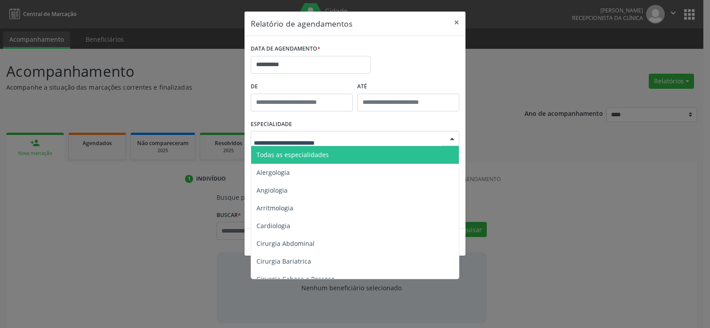
click at [314, 158] on span "Todas as especialidades" at bounding box center [293, 154] width 72 height 8
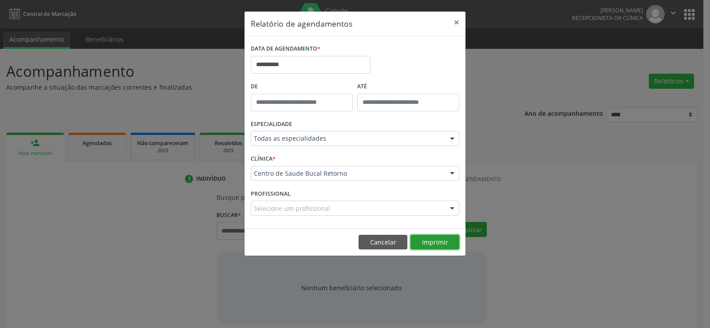
click at [441, 242] on button "Imprimir" at bounding box center [435, 242] width 49 height 15
click at [385, 244] on button "Cancelar" at bounding box center [383, 242] width 49 height 15
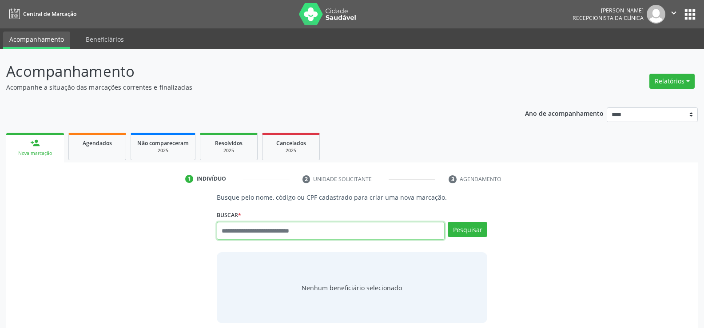
click at [237, 237] on input "text" at bounding box center [331, 231] width 228 height 18
type input "**********"
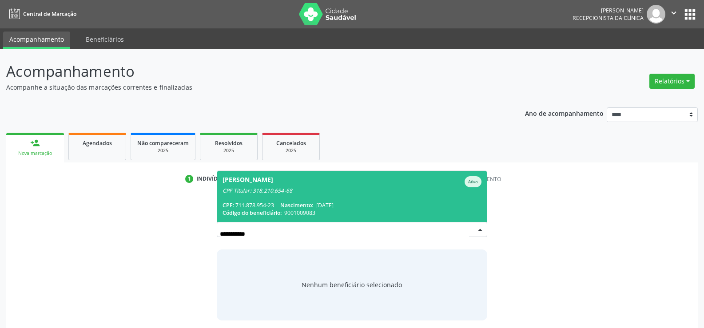
click at [242, 206] on div "CPF: 711.878.954-23 Nascimento: 20/05/2008" at bounding box center [351, 206] width 259 height 8
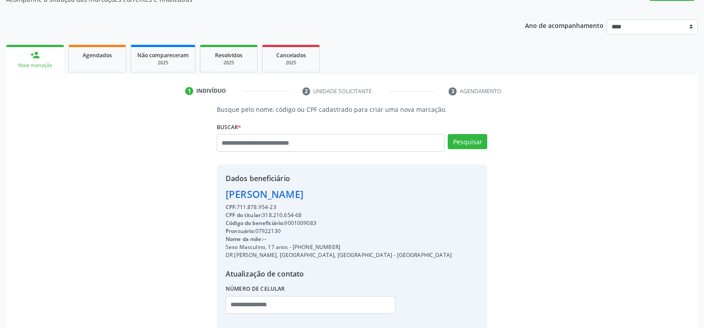
scroll to position [89, 0]
drag, startPoint x: 278, startPoint y: 209, endPoint x: 188, endPoint y: 192, distance: 91.3
click at [188, 192] on div "Busque pelo nome, código ou CPF cadastrado para criar uma nova marcação. Buscar…" at bounding box center [351, 219] width 679 height 230
copy div "Joao Pedro Goncalves Santos CPF: 711.878.954-23"
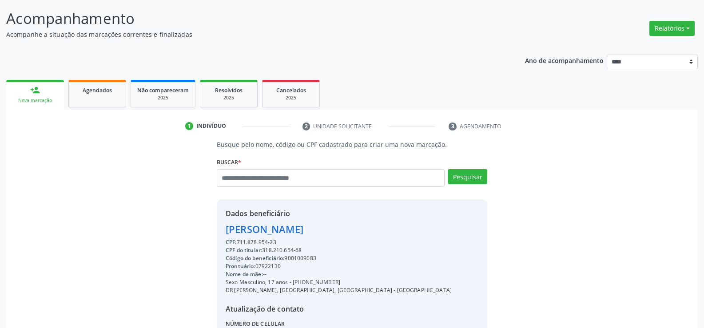
scroll to position [0, 0]
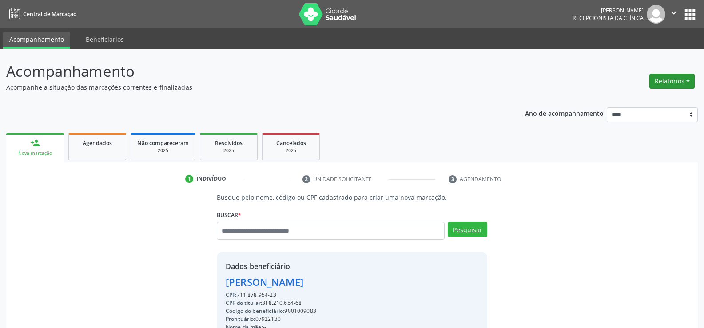
click at [683, 80] on button "Relatórios" at bounding box center [671, 81] width 45 height 15
click at [656, 97] on link "Agendamentos" at bounding box center [646, 100] width 95 height 12
select select "*"
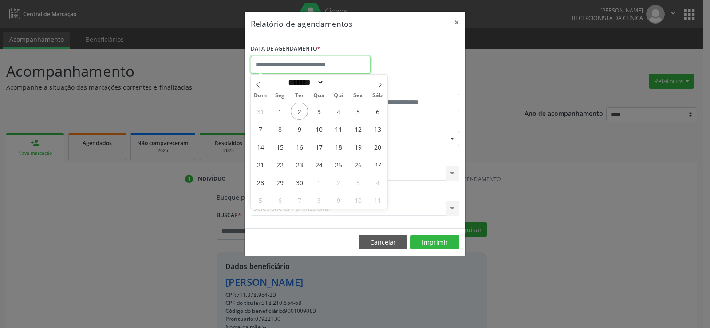
click at [332, 69] on input "text" at bounding box center [311, 65] width 120 height 18
click at [297, 113] on span "2" at bounding box center [299, 111] width 17 height 17
type input "**********"
click at [297, 113] on span "2" at bounding box center [299, 111] width 17 height 17
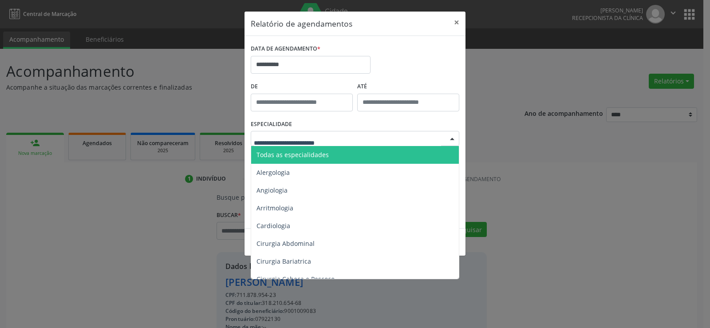
click at [298, 158] on span "Todas as especialidades" at bounding box center [293, 154] width 72 height 8
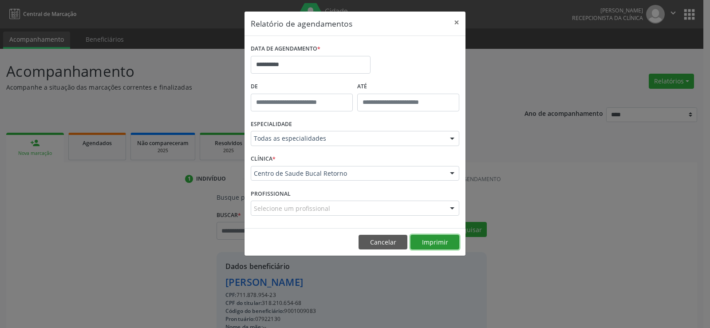
click at [437, 240] on button "Imprimir" at bounding box center [435, 242] width 49 height 15
click at [380, 246] on button "Cancelar" at bounding box center [383, 242] width 49 height 15
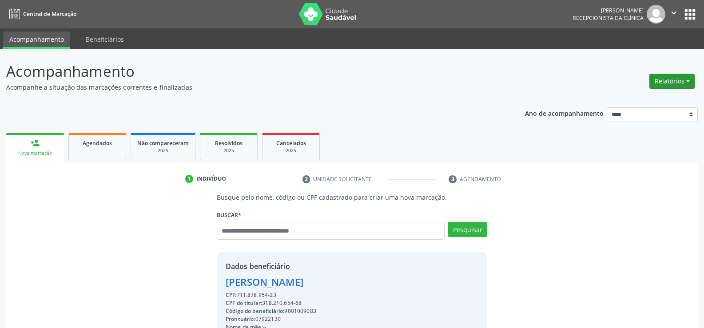
click at [689, 84] on button "Relatórios" at bounding box center [671, 81] width 45 height 15
click at [630, 98] on link "Agendamentos" at bounding box center [646, 100] width 95 height 12
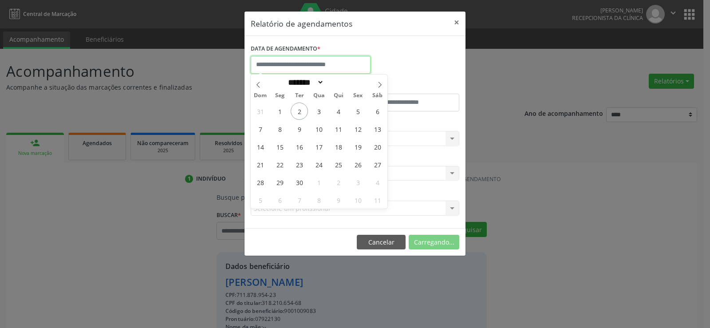
click at [310, 56] on input "text" at bounding box center [311, 65] width 120 height 18
click at [300, 109] on span "2" at bounding box center [299, 111] width 17 height 17
type input "**********"
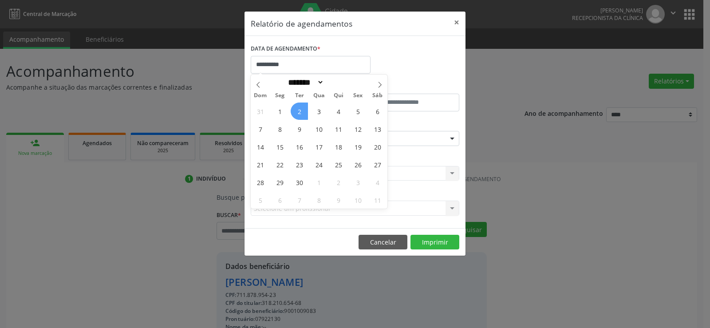
click at [300, 109] on span "2" at bounding box center [299, 111] width 17 height 17
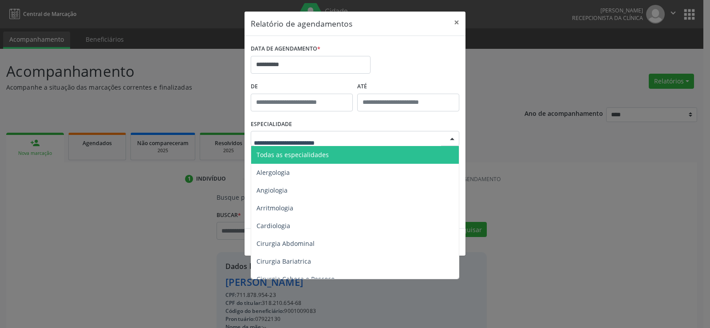
click at [313, 154] on span "Todas as especialidades" at bounding box center [293, 154] width 72 height 8
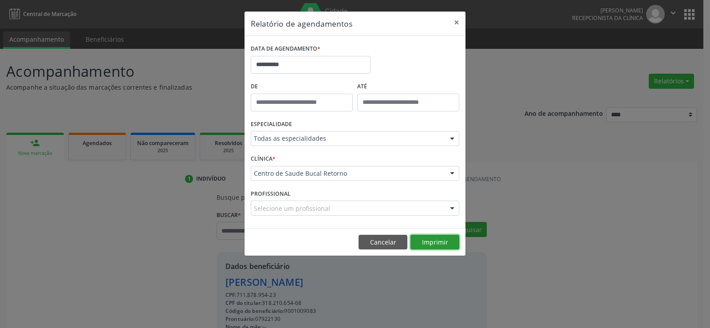
click at [432, 242] on button "Imprimir" at bounding box center [435, 242] width 49 height 15
drag, startPoint x: 380, startPoint y: 242, endPoint x: 351, endPoint y: 197, distance: 53.7
click at [380, 242] on button "Cancelar" at bounding box center [383, 242] width 49 height 15
